Goal: Task Accomplishment & Management: Complete application form

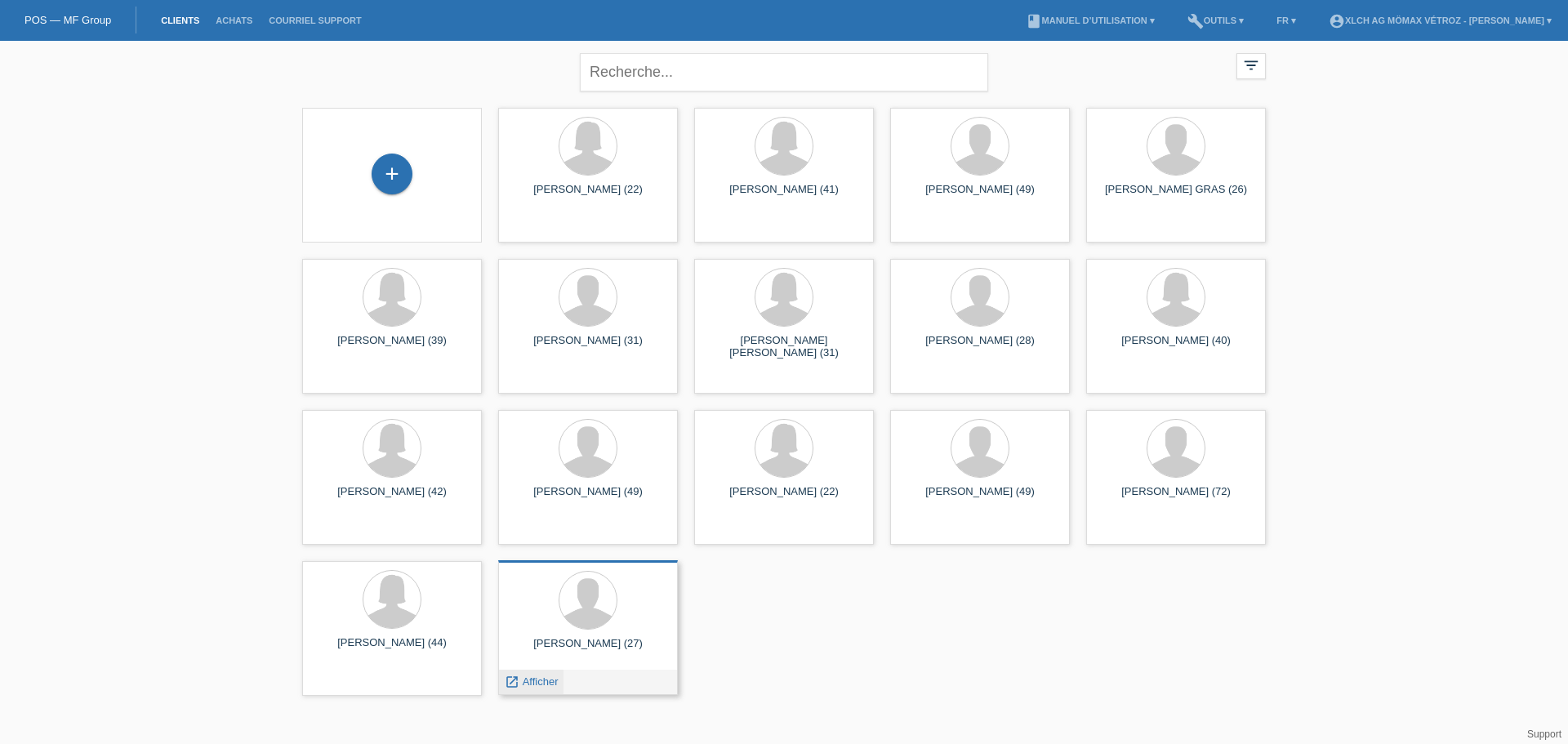
click at [561, 677] on div "launch Afficher" at bounding box center [531, 682] width 64 height 25
click at [558, 687] on span "Afficher" at bounding box center [540, 682] width 36 height 12
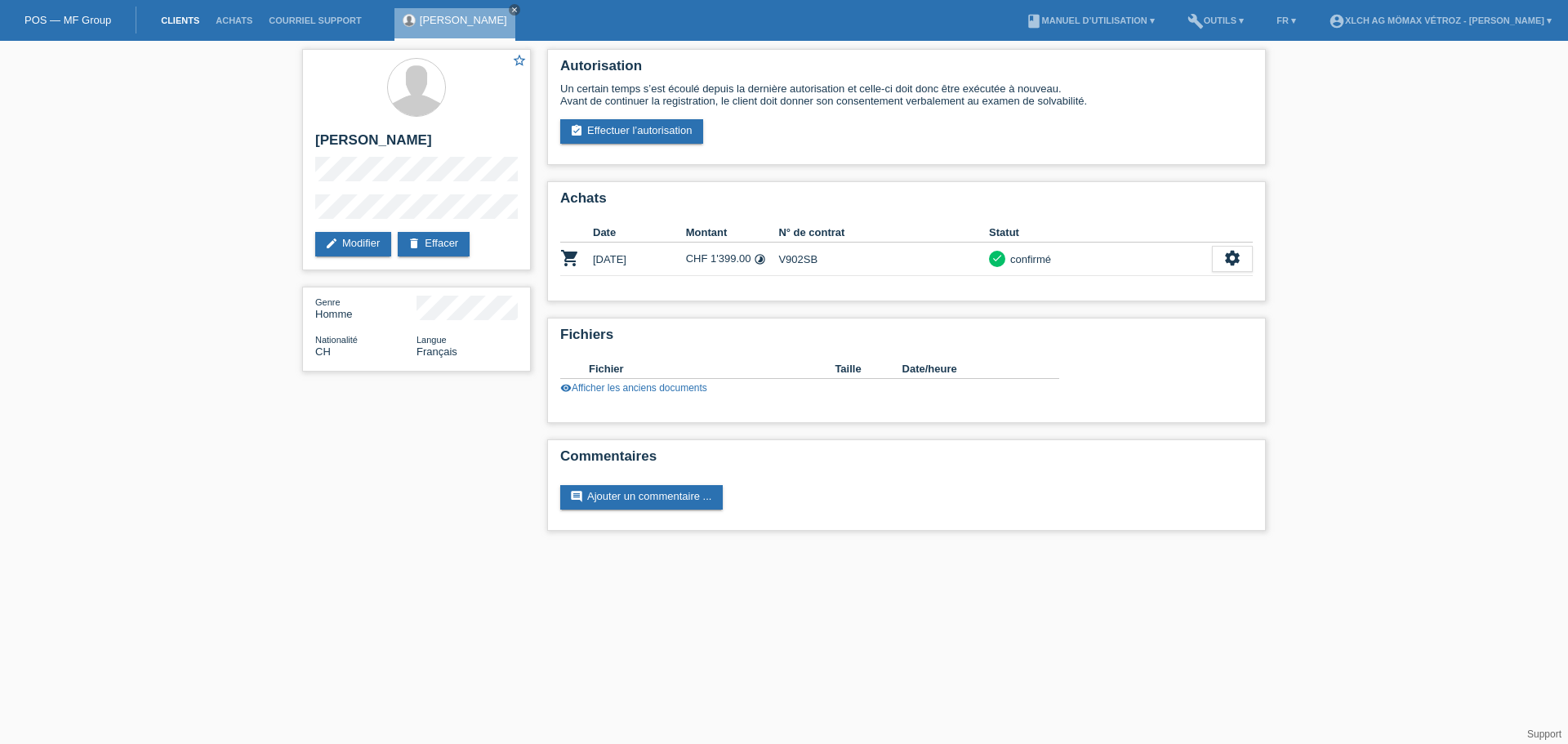
click at [176, 21] on link "Clients" at bounding box center [179, 21] width 54 height 10
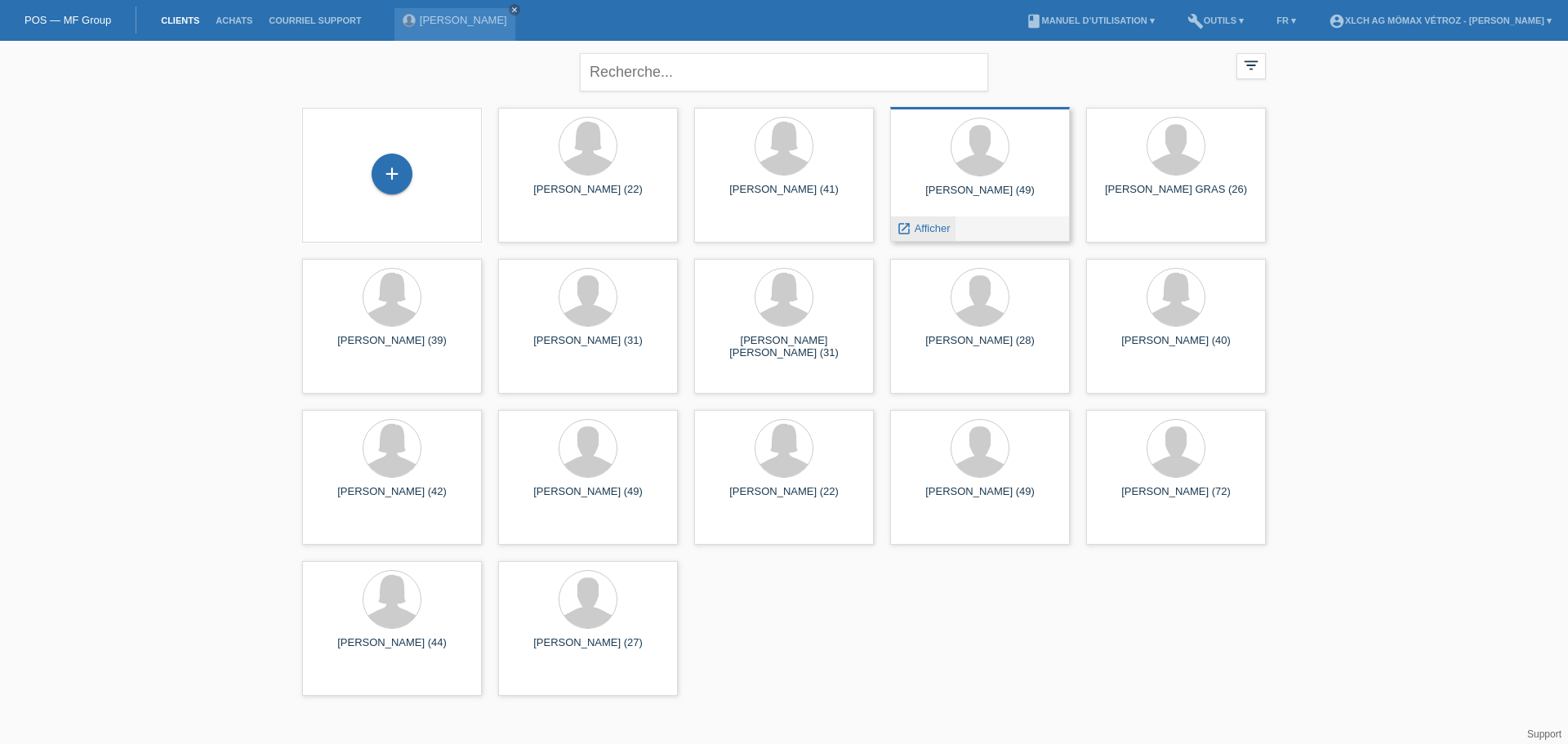
click at [918, 230] on span "Afficher" at bounding box center [933, 229] width 36 height 12
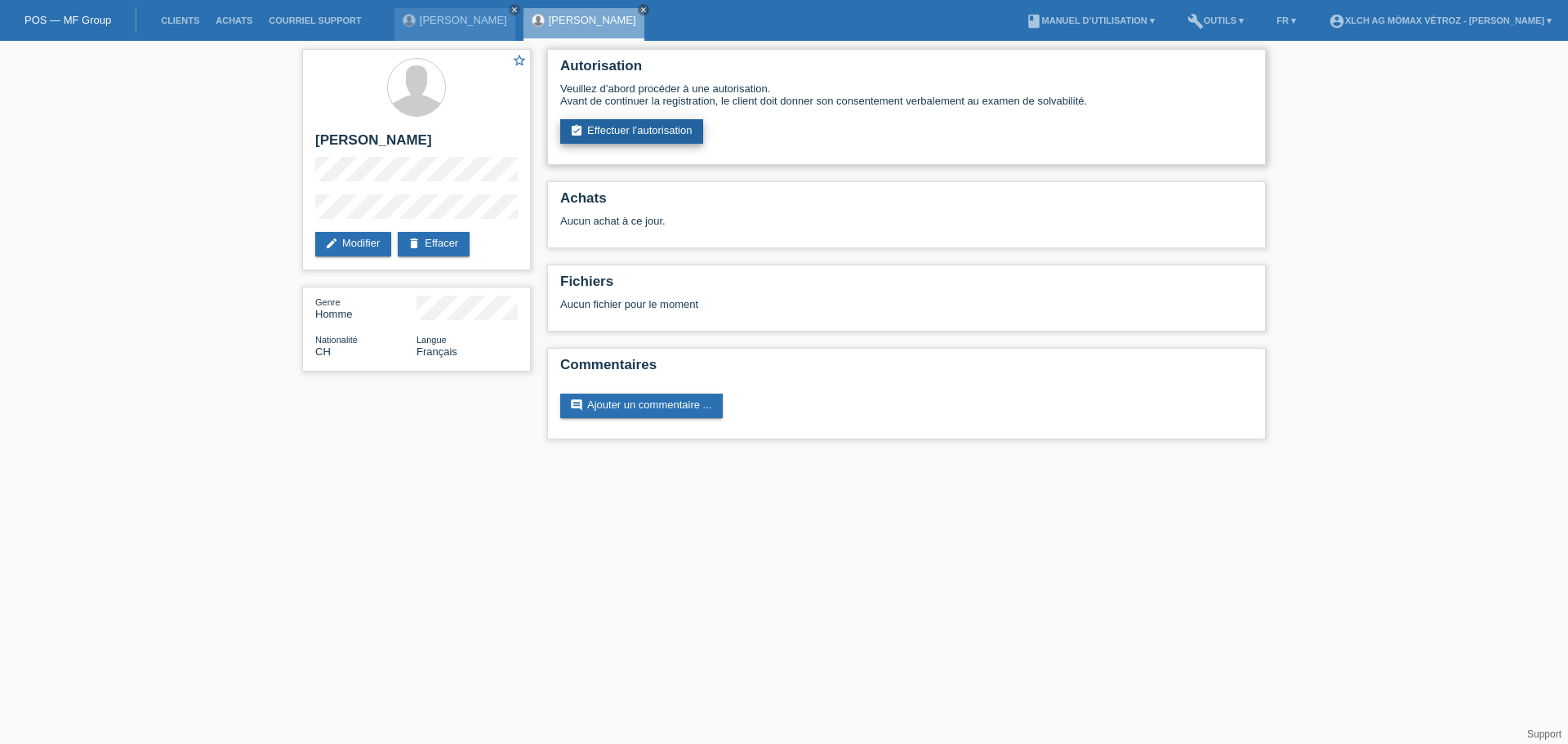
click at [617, 134] on link "assignment_turned_in Effectuer l’autorisation" at bounding box center [631, 132] width 143 height 25
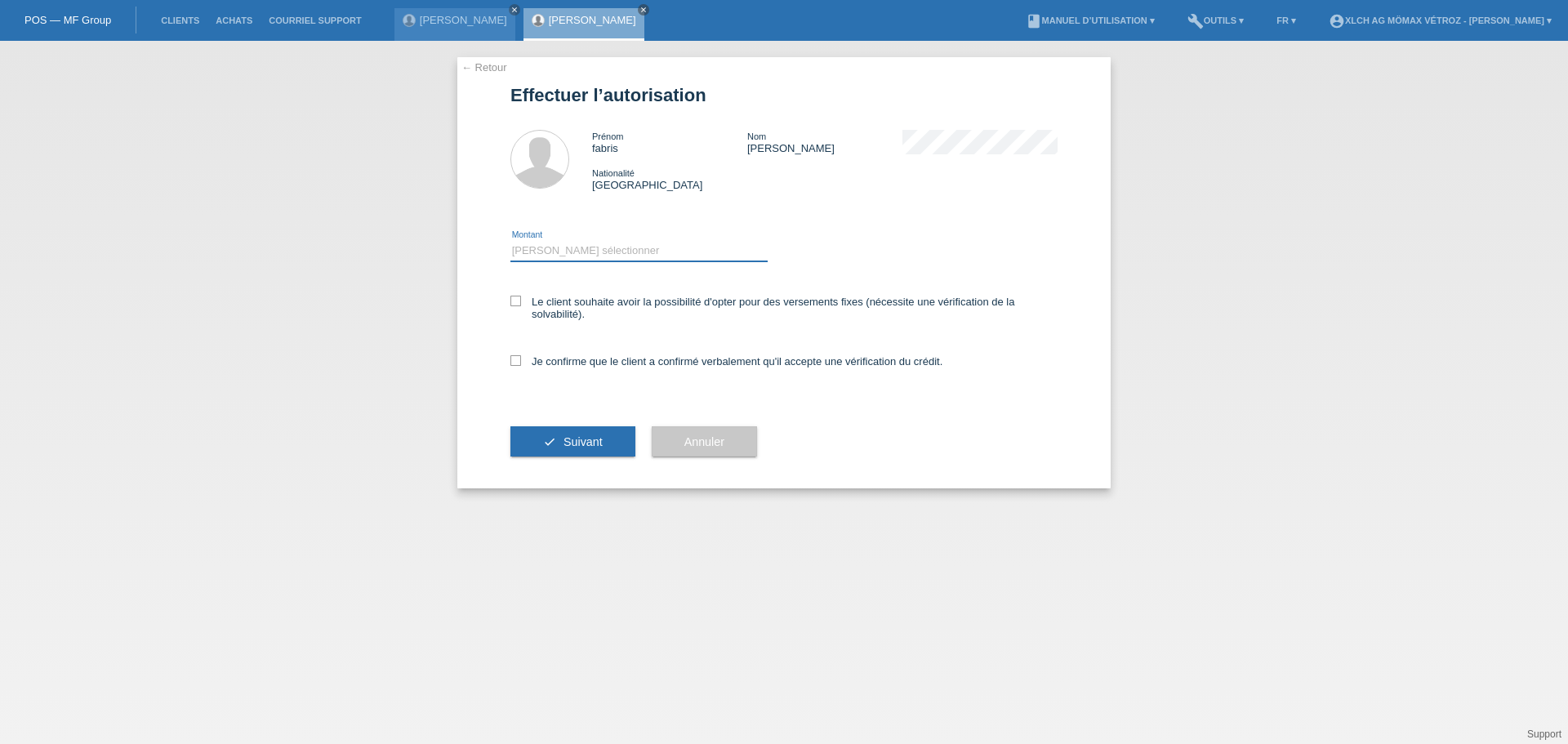
click at [571, 244] on select "Veuillez sélectionner CHF 1.00 - CHF 499.00 CHF 500.00 - CHF 1'999.00 CHF 2'000…" at bounding box center [639, 251] width 257 height 20
select select "2"
click at [510, 241] on select "Veuillez sélectionner CHF 1.00 - CHF 499.00 CHF 500.00 - CHF 1'999.00 CHF 2'000…" at bounding box center [639, 251] width 257 height 20
click at [595, 440] on span "Suivant" at bounding box center [584, 441] width 40 height 13
click at [515, 307] on label "Le client souhaite avoir la possibilité d'opter pour des versements fixes (néce…" at bounding box center [784, 308] width 547 height 25
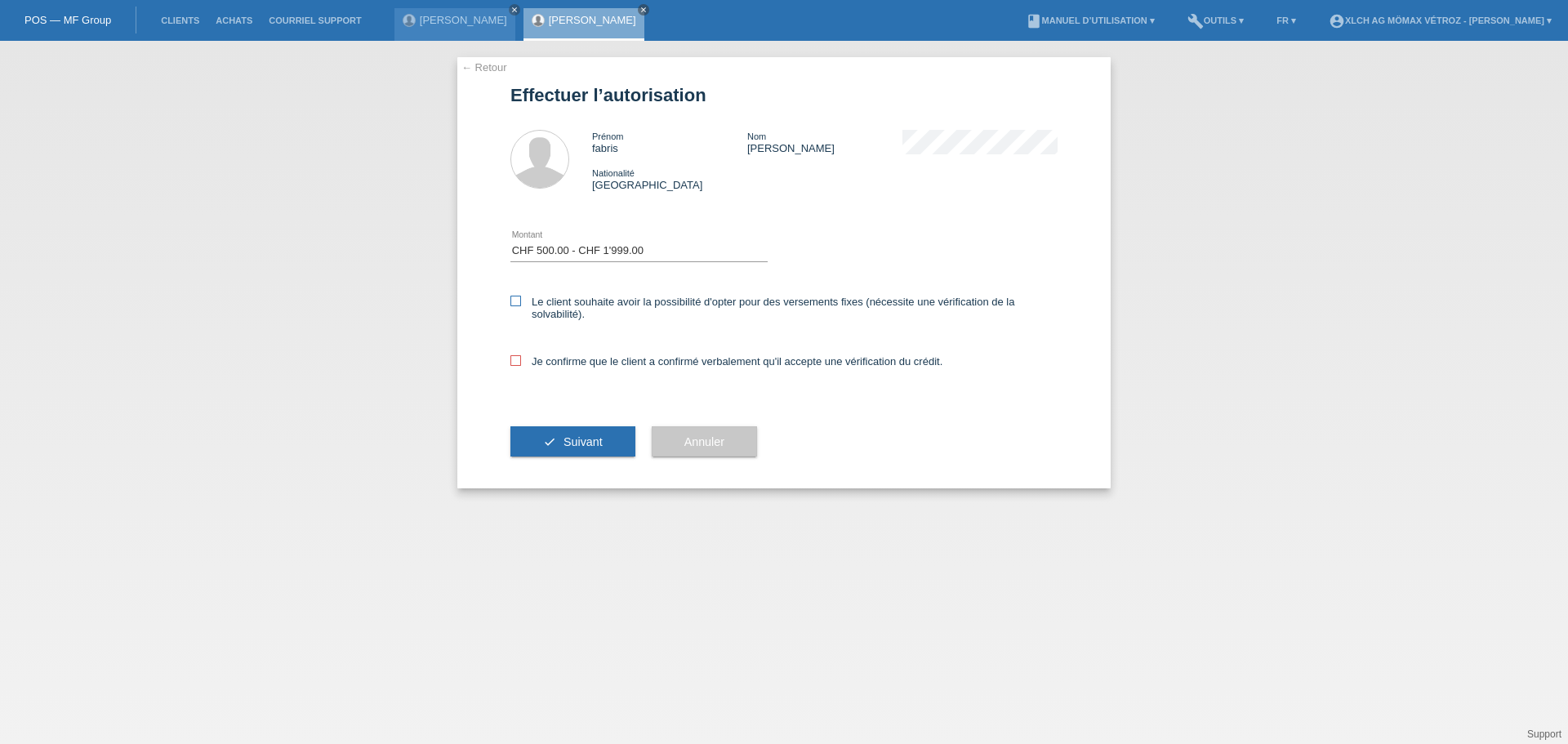
click at [515, 307] on input "Le client souhaite avoir la possibilité d'opter pour des versements fixes (néce…" at bounding box center [515, 301] width 11 height 11
checkbox input "true"
click at [517, 366] on label "Je confirme que le client a confirmé verbalement qu'il accepte une vérification…" at bounding box center [726, 361] width 432 height 12
click at [517, 366] on input "Je confirme que le client a confirmé verbalement qu'il accepte une vérification…" at bounding box center [515, 360] width 11 height 11
checkbox input "true"
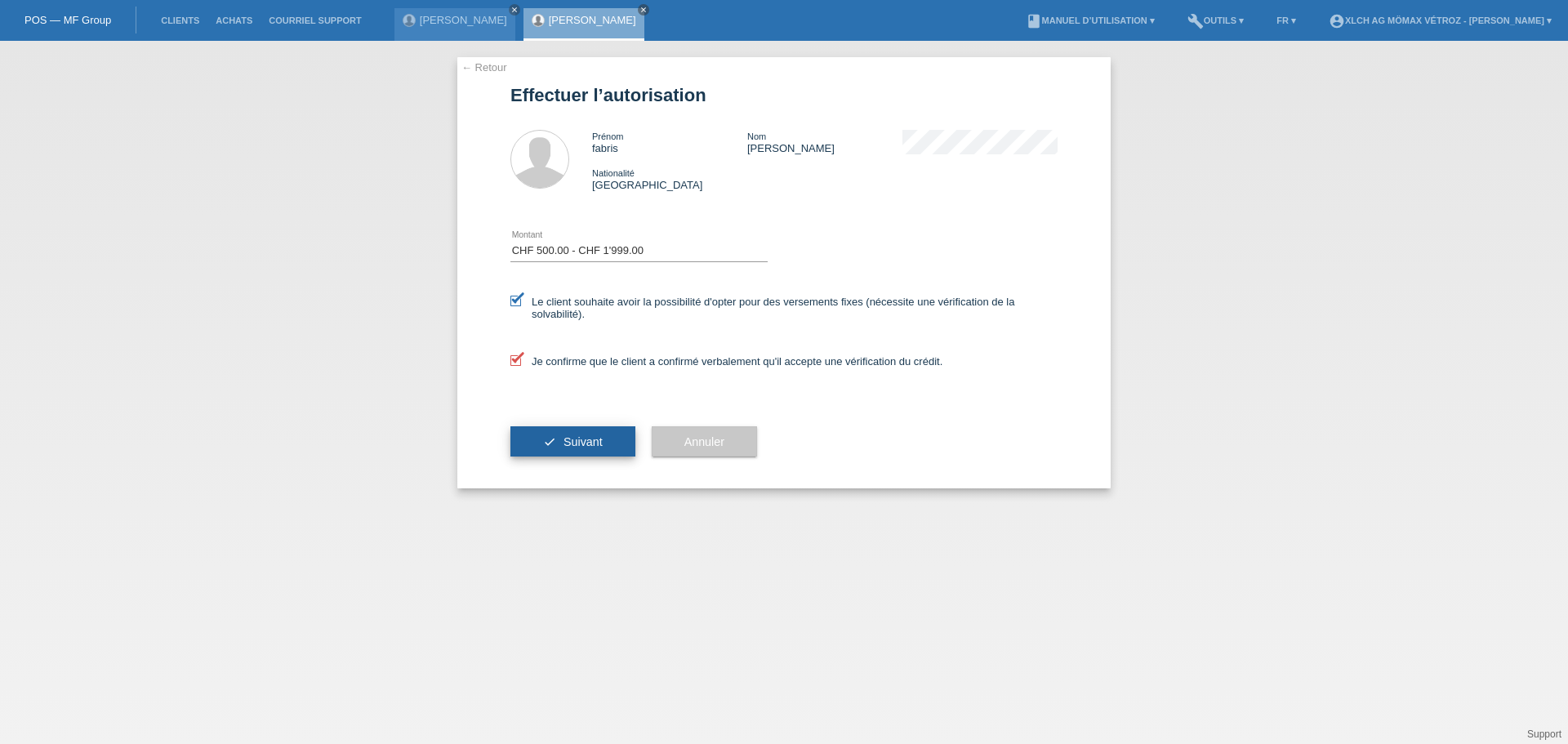
click at [553, 448] on button "check Suivant" at bounding box center [573, 441] width 125 height 31
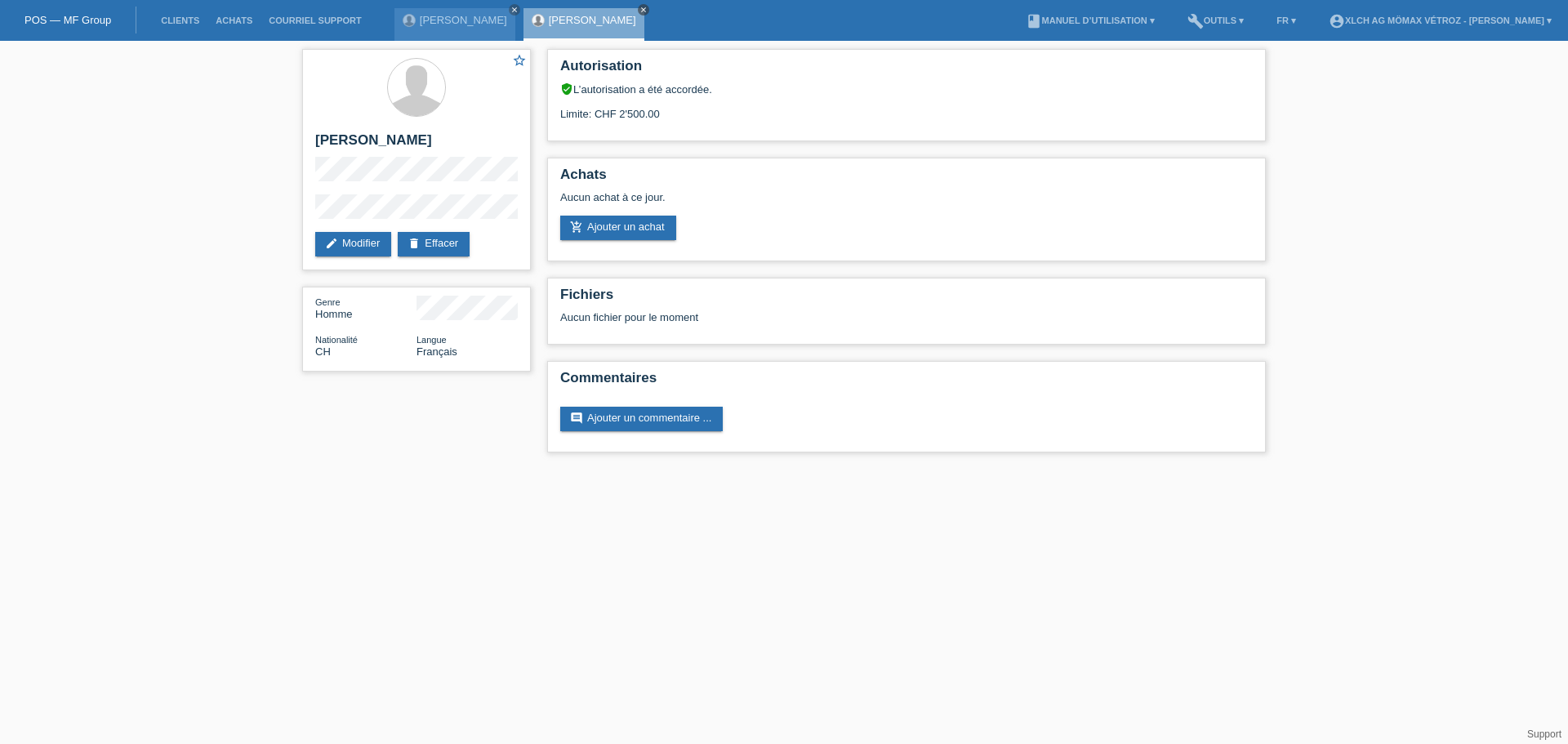
click at [640, 13] on icon "close" at bounding box center [644, 10] width 8 height 8
click at [510, 8] on icon "close" at bounding box center [514, 10] width 8 height 8
click at [175, 17] on link "Clients" at bounding box center [179, 21] width 54 height 10
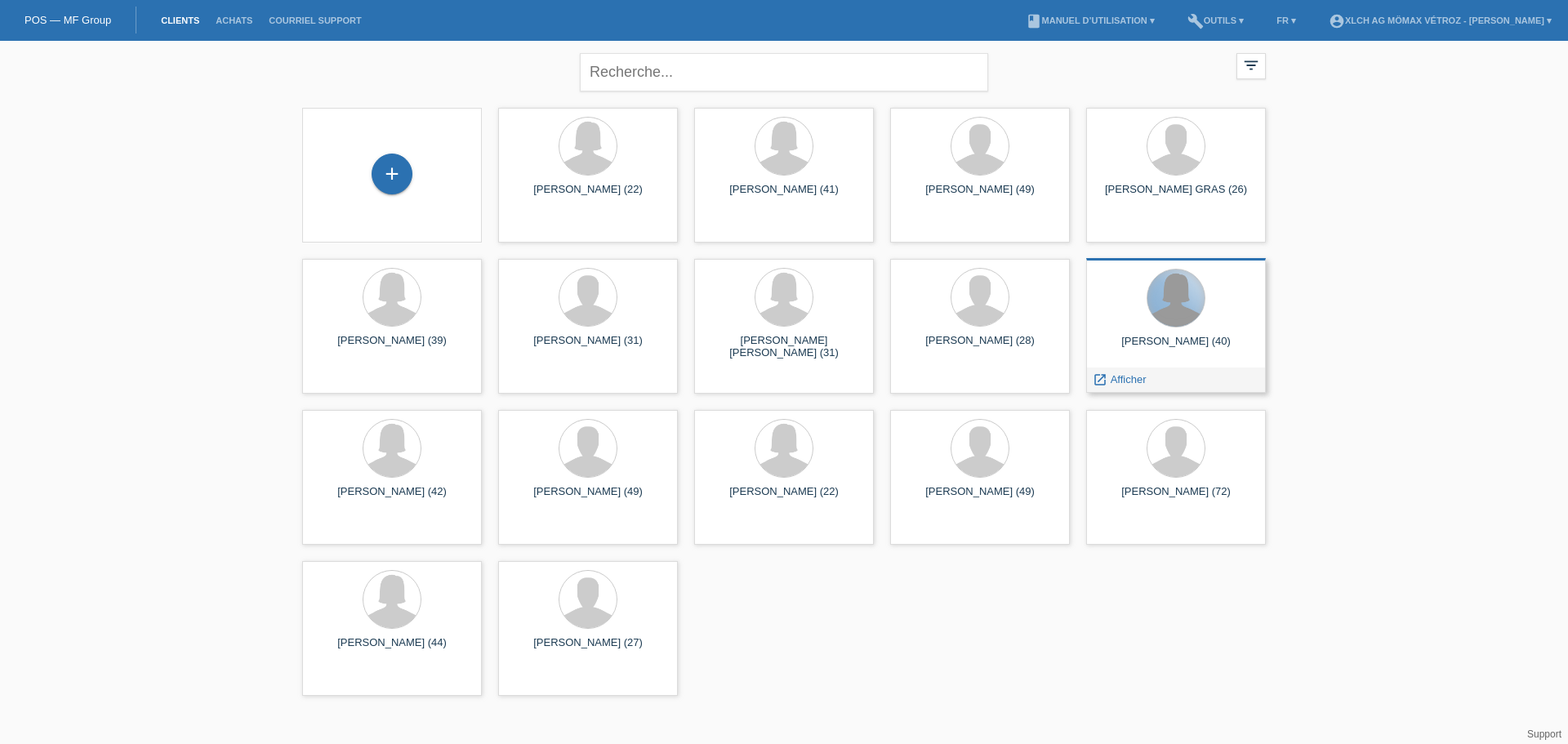
click at [1168, 319] on div at bounding box center [1176, 298] width 57 height 57
click at [1111, 379] on span "Afficher" at bounding box center [1129, 379] width 36 height 12
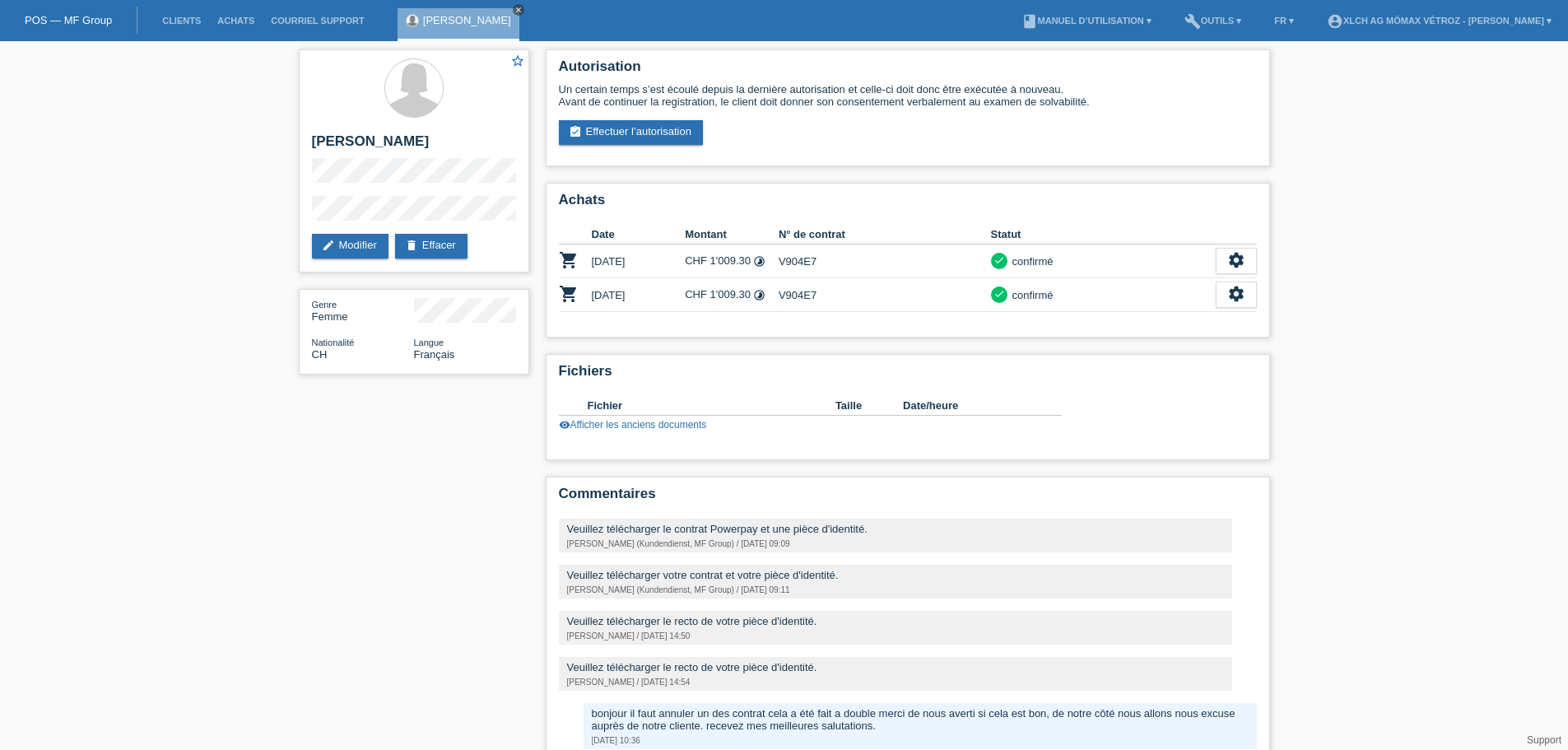
click at [514, 11] on icon "close" at bounding box center [518, 10] width 8 height 8
click at [1510, 17] on link "account_circle XLCH AG Mömax Vétroz - [PERSON_NAME] ▾" at bounding box center [1439, 21] width 241 height 10
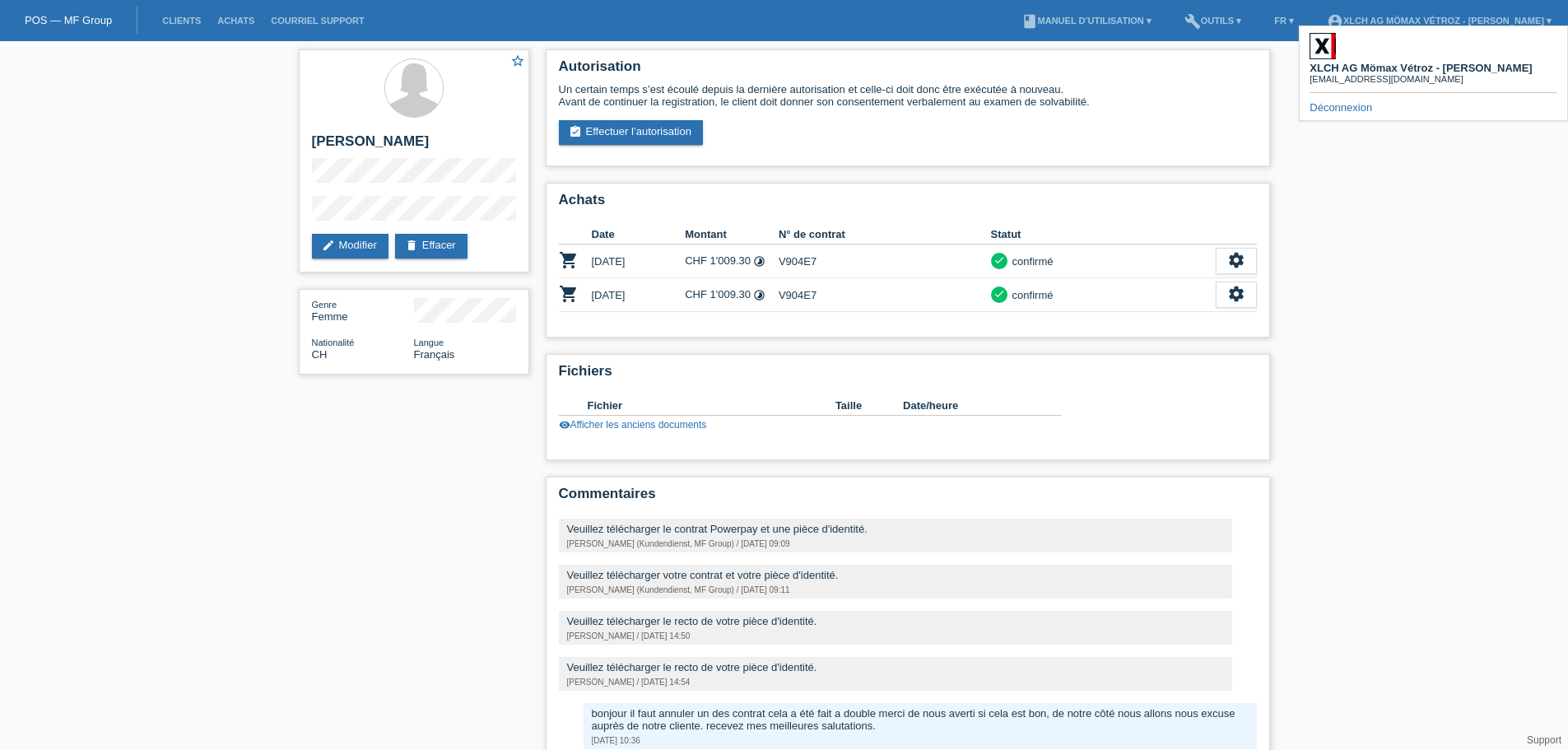
click at [1354, 102] on link "Déconnexion" at bounding box center [1341, 108] width 63 height 12
